Goal: Transaction & Acquisition: Purchase product/service

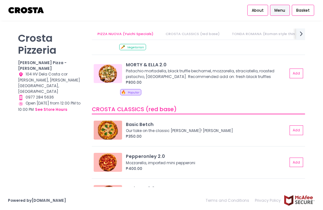
scroll to position [44, 0]
click at [298, 158] on button "Add" at bounding box center [297, 162] width 14 height 9
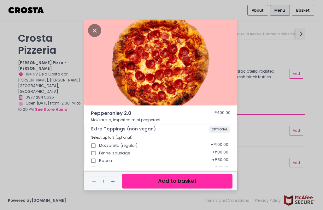
click at [176, 188] on button "Add to basket" at bounding box center [177, 181] width 111 height 14
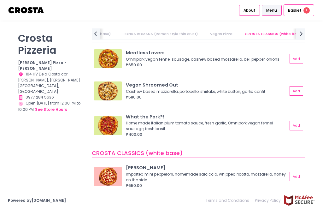
scroll to position [344, 0]
click at [297, 171] on button "Add" at bounding box center [297, 175] width 14 height 9
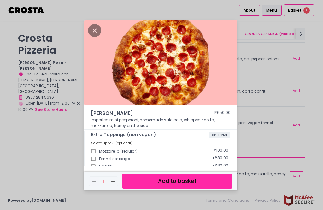
click at [180, 188] on button "Add to basket" at bounding box center [177, 181] width 111 height 14
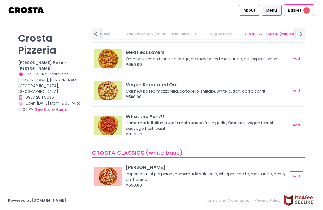
click at [298, 12] on span "Basket" at bounding box center [295, 10] width 14 height 6
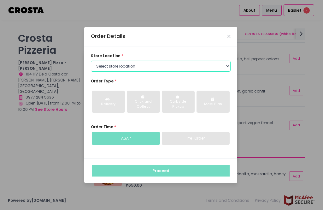
click at [226, 72] on select "Select store location [PERSON_NAME] Pizza - [PERSON_NAME] Pizza - [GEOGRAPHIC_D…" at bounding box center [161, 66] width 140 height 11
select select "5fabb2e53664a8677beaeb89"
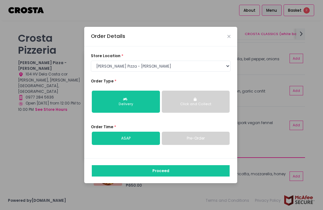
click at [193, 111] on button "Click and Collect" at bounding box center [196, 102] width 68 height 22
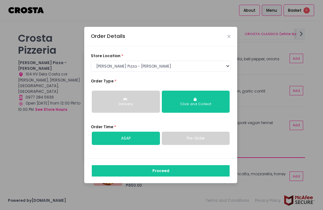
click at [196, 145] on link "Pre-Order" at bounding box center [196, 138] width 68 height 13
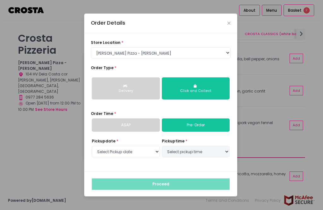
select select "[DATE]"
click at [200, 157] on select "Select pickup time 05:00 PM - 05:30 PM 05:30 PM - 06:00 PM 06:00 PM - 06:30 PM …" at bounding box center [196, 151] width 68 height 11
select select "17:30"
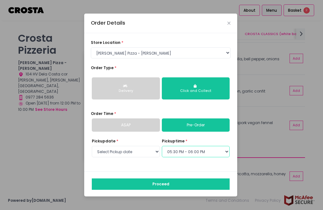
scroll to position [20, 0]
click at [169, 178] on button "Proceed" at bounding box center [161, 183] width 138 height 11
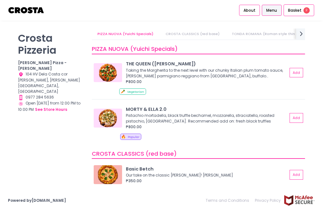
click at [301, 10] on span "Basket" at bounding box center [295, 10] width 14 height 6
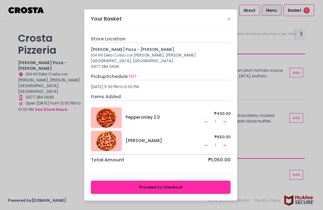
click at [153, 193] on button "Proceed to checkout" at bounding box center [161, 187] width 140 height 13
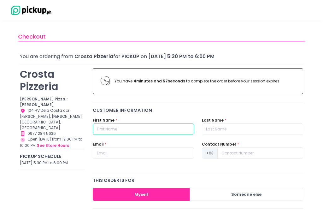
click at [114, 129] on input "text" at bounding box center [143, 128] width 101 height 11
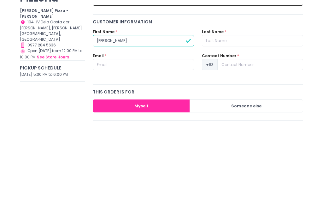
type input "[PERSON_NAME]"
click at [223, 123] on input "text" at bounding box center [252, 128] width 101 height 11
type input "Simson"
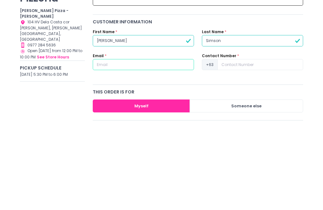
click at [122, 147] on input "text" at bounding box center [143, 152] width 101 height 11
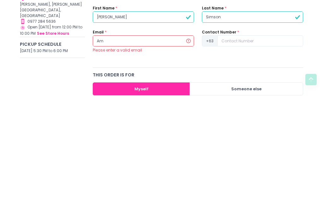
type input "[PERSON_NAME][EMAIL_ADDRESS][PERSON_NAME][DOMAIN_NAME]"
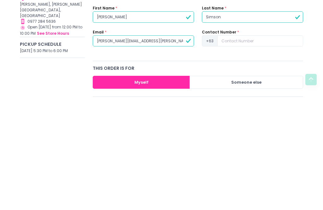
scroll to position [112, 0]
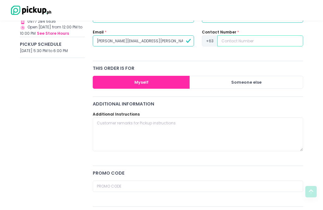
click at [233, 43] on input at bounding box center [260, 40] width 86 height 11
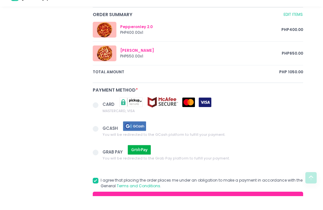
scroll to position [305, 0]
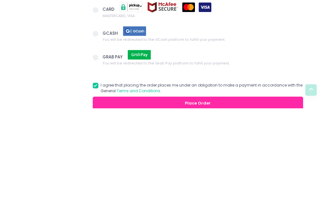
type input "9619503674"
click at [96, 133] on span at bounding box center [96, 136] width 6 height 6
click at [101, 132] on input "GCASH You will be redirected to the GCash platform to fulfill your payment." at bounding box center [103, 134] width 4 height 4
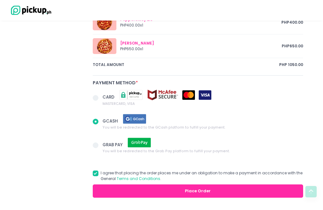
click at [201, 190] on button "Place Order" at bounding box center [198, 190] width 211 height 13
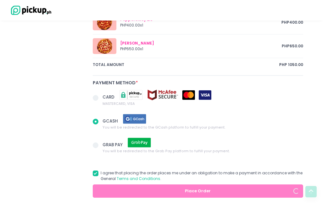
radio input "true"
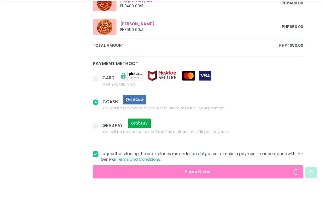
scroll to position [339, 0]
